Goal: Task Accomplishment & Management: Manage account settings

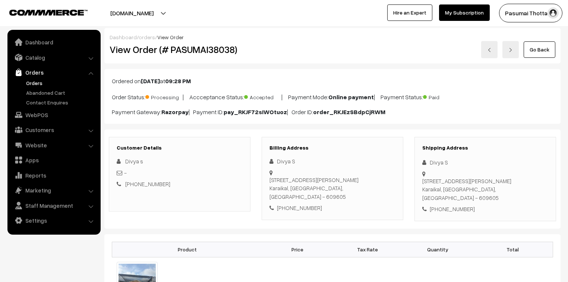
scroll to position [89, 0]
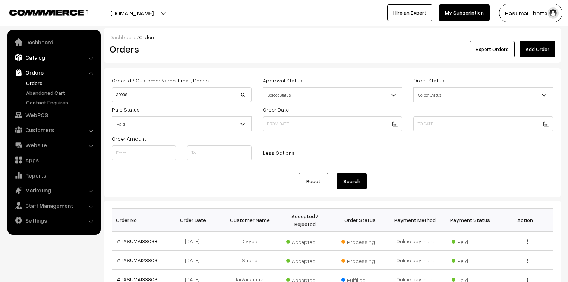
click at [27, 58] on link "Catalog" at bounding box center [53, 57] width 89 height 13
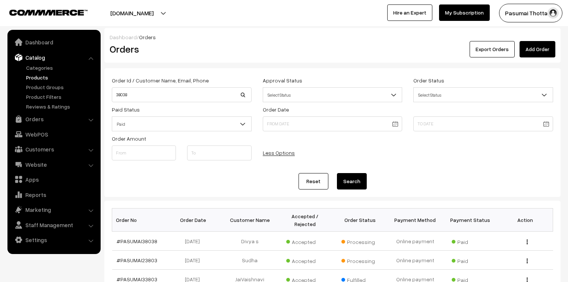
click at [32, 79] on link "Products" at bounding box center [61, 77] width 74 height 8
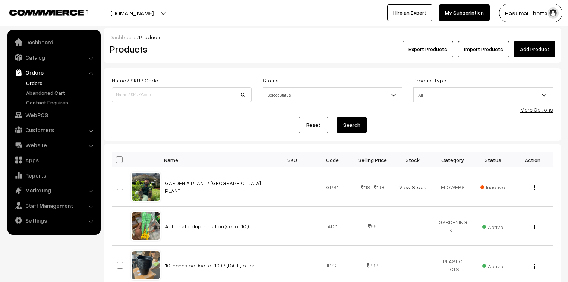
click at [31, 84] on link "Orders" at bounding box center [61, 83] width 74 height 8
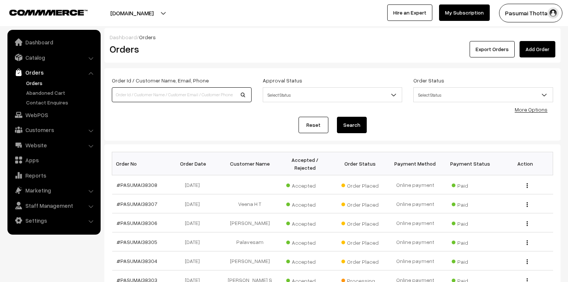
click at [133, 98] on input at bounding box center [182, 94] width 140 height 15
type input "38288"
click at [337, 117] on button "Search" at bounding box center [352, 125] width 30 height 16
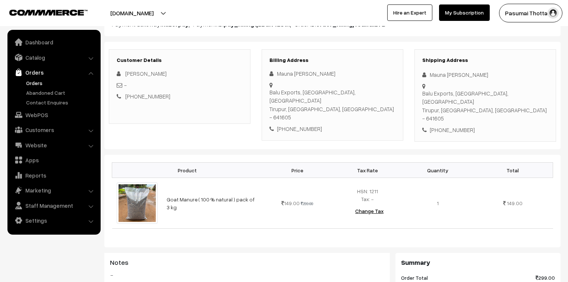
scroll to position [89, 0]
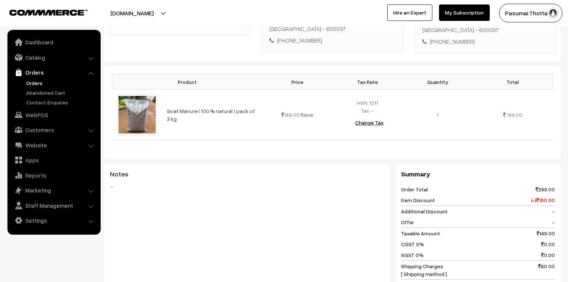
scroll to position [179, 0]
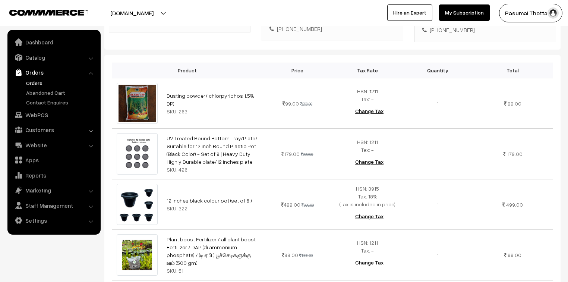
scroll to position [239, 0]
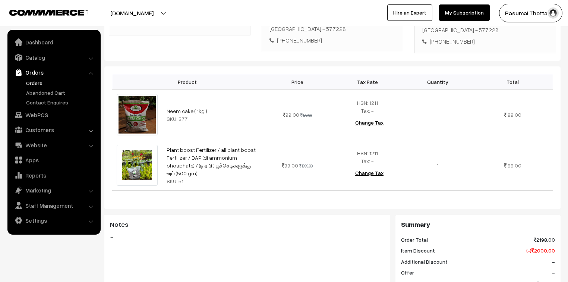
scroll to position [209, 0]
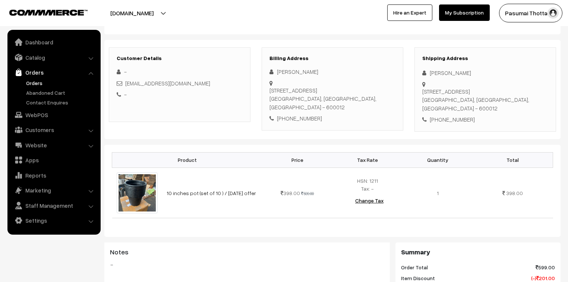
scroll to position [149, 0]
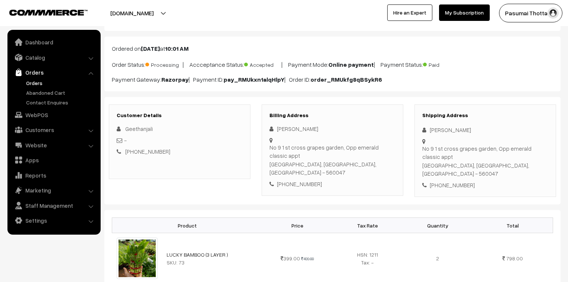
scroll to position [30, 0]
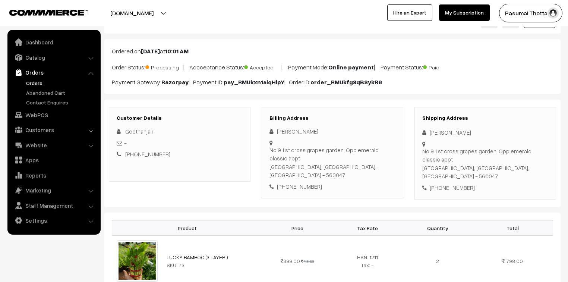
click at [1, 267] on nav "Dashboard Catalog" at bounding box center [50, 171] width 101 height 282
drag, startPoint x: 1, startPoint y: 267, endPoint x: 0, endPoint y: 271, distance: 4.6
click at [1, 267] on nav "Dashboard Catalog" at bounding box center [50, 171] width 101 height 282
click at [6, 277] on nav "Dashboard Catalog" at bounding box center [50, 171] width 101 height 282
